Goal: Task Accomplishment & Management: Complete application form

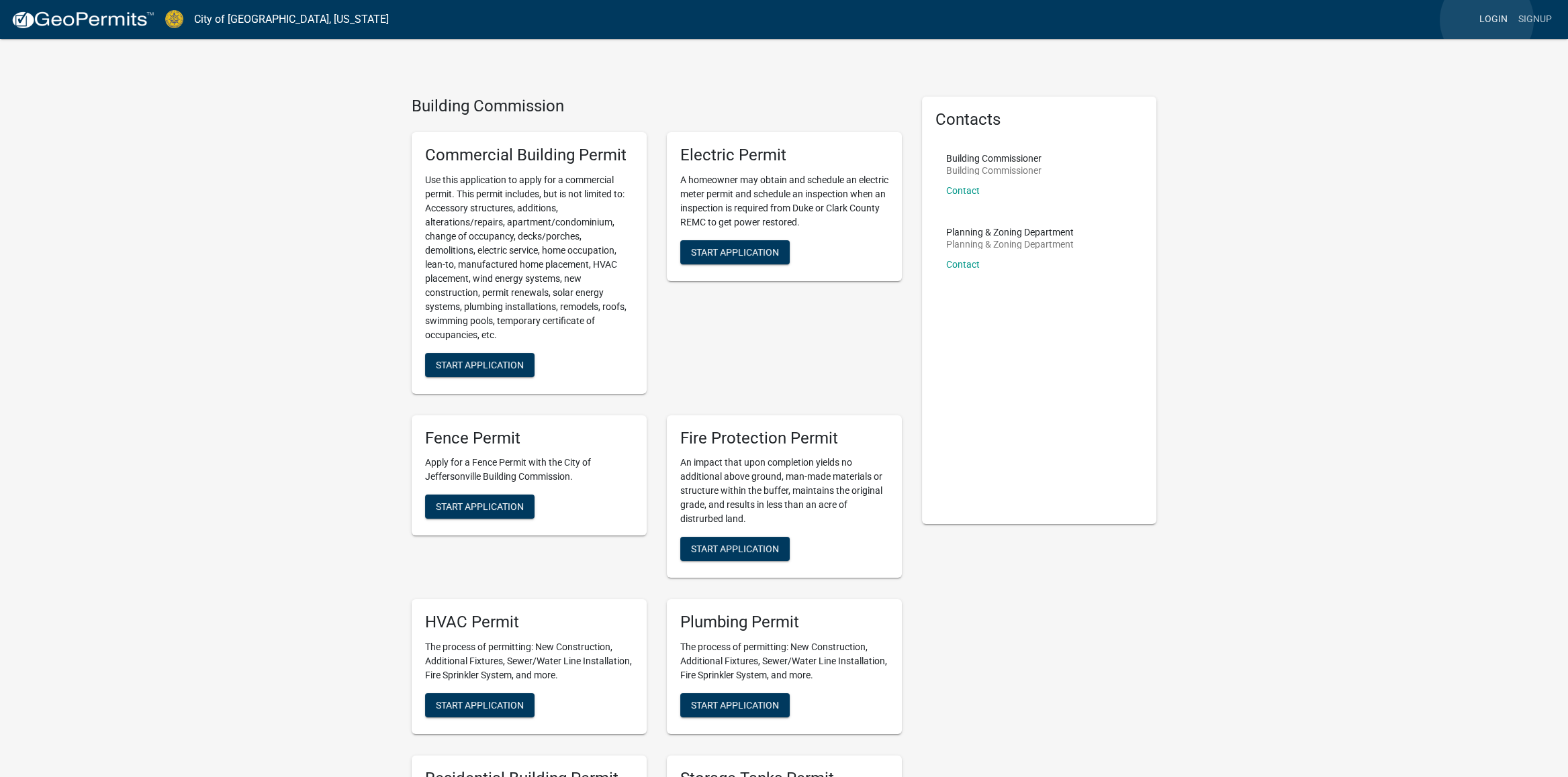
click at [1486, 20] on link "Login" at bounding box center [1493, 19] width 39 height 26
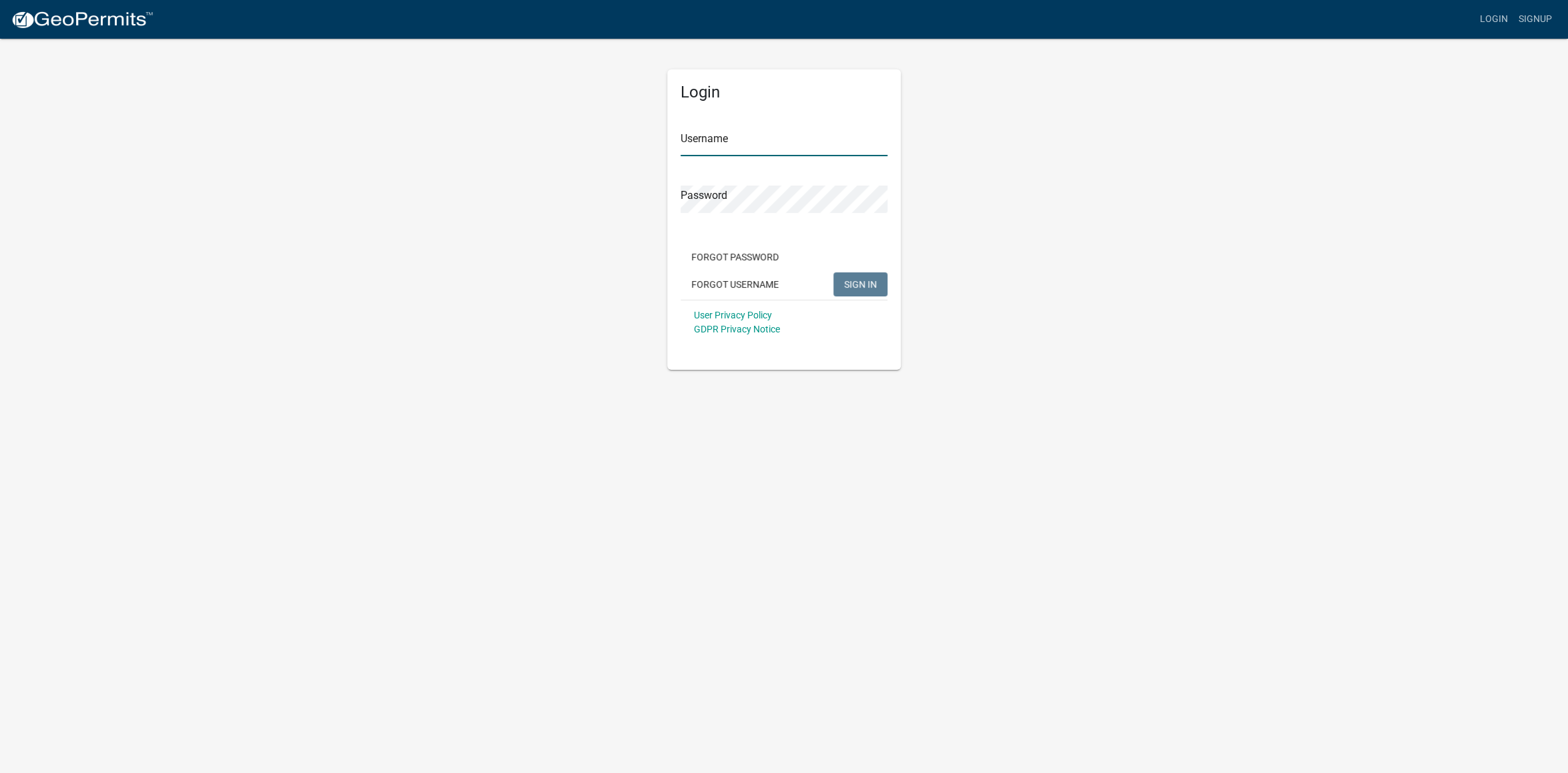
type input "[PERSON_NAME][EMAIL_ADDRESS][DOMAIN_NAME]"
click at [849, 282] on span "SIGN IN" at bounding box center [860, 284] width 33 height 11
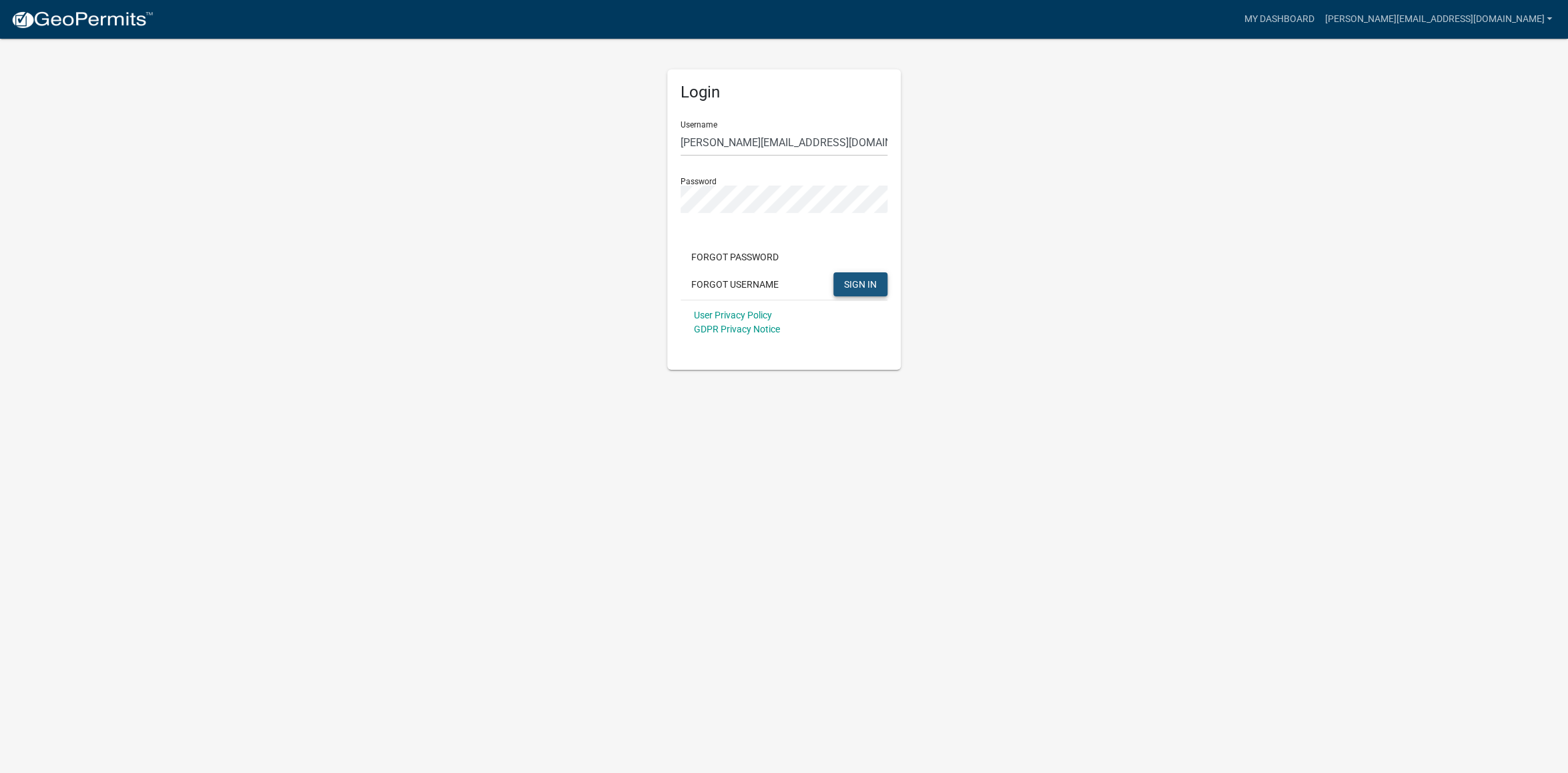
click at [860, 287] on span "SIGN IN" at bounding box center [860, 284] width 33 height 11
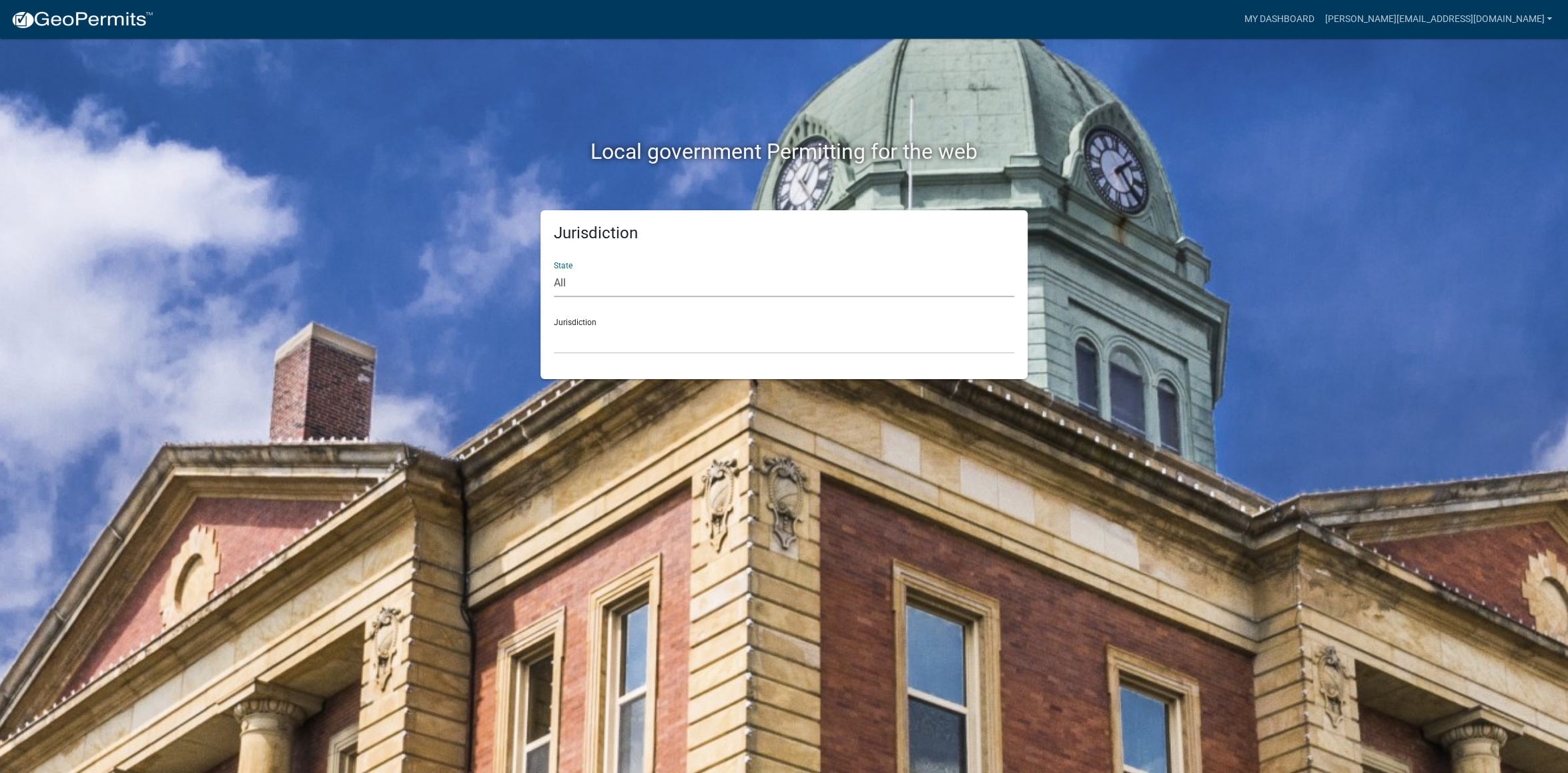
click at [563, 284] on select "All [US_STATE] [US_STATE] [US_STATE] [US_STATE] [US_STATE] [US_STATE] [US_STATE…" at bounding box center [784, 283] width 461 height 27
select select "[US_STATE]"
click at [554, 270] on select "All [US_STATE] [US_STATE] [US_STATE] [US_STATE] [US_STATE] [US_STATE] [US_STATE…" at bounding box center [784, 283] width 461 height 27
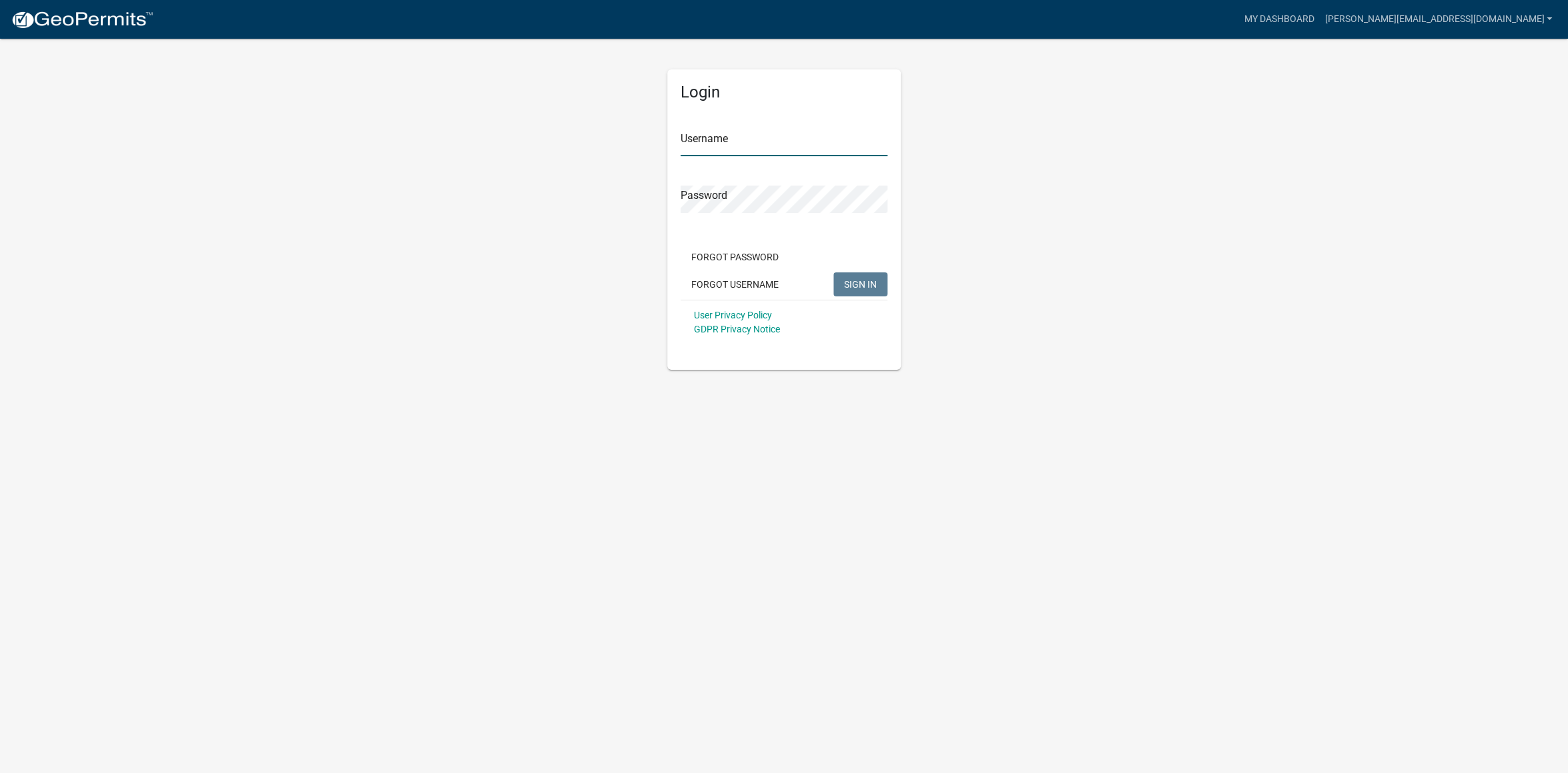
type input "[PERSON_NAME][EMAIL_ADDRESS][DOMAIN_NAME]"
